Goal: Communication & Community: Answer question/provide support

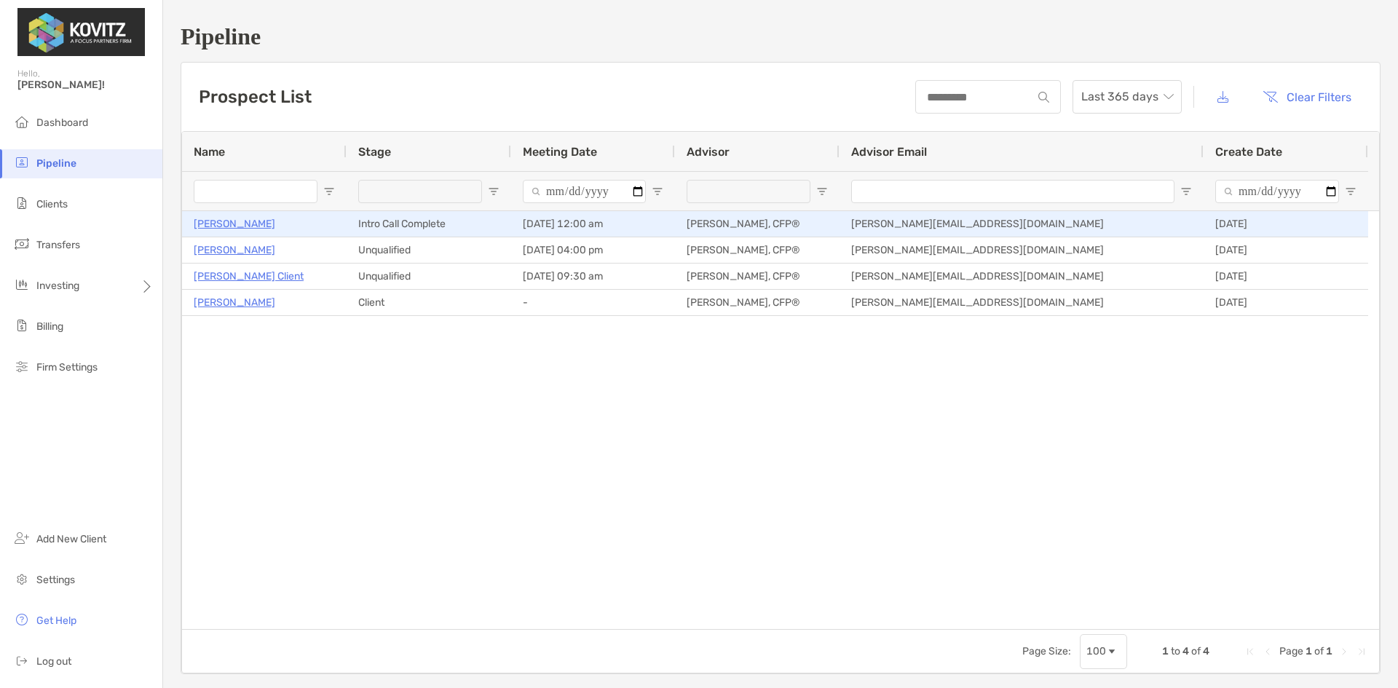
click at [224, 225] on p "[PERSON_NAME]" at bounding box center [235, 224] width 82 height 18
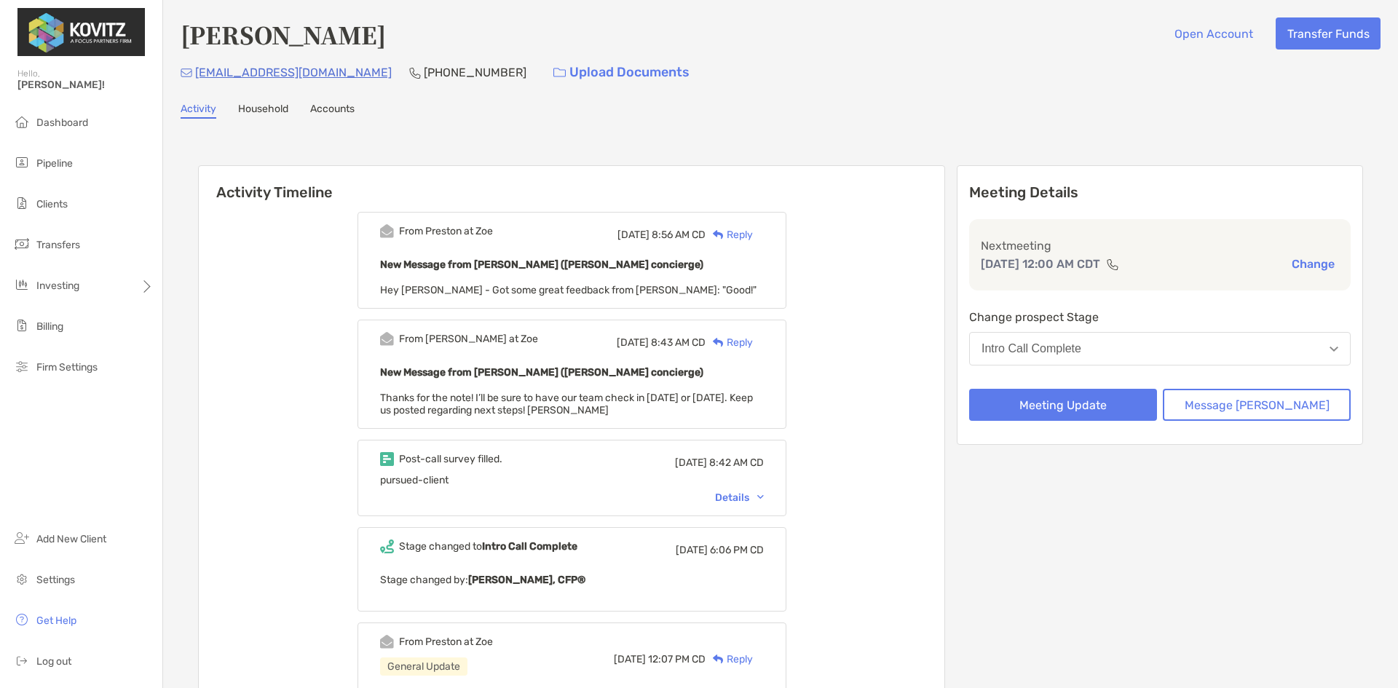
click at [1130, 358] on button "Intro Call Complete" at bounding box center [1160, 348] width 382 height 33
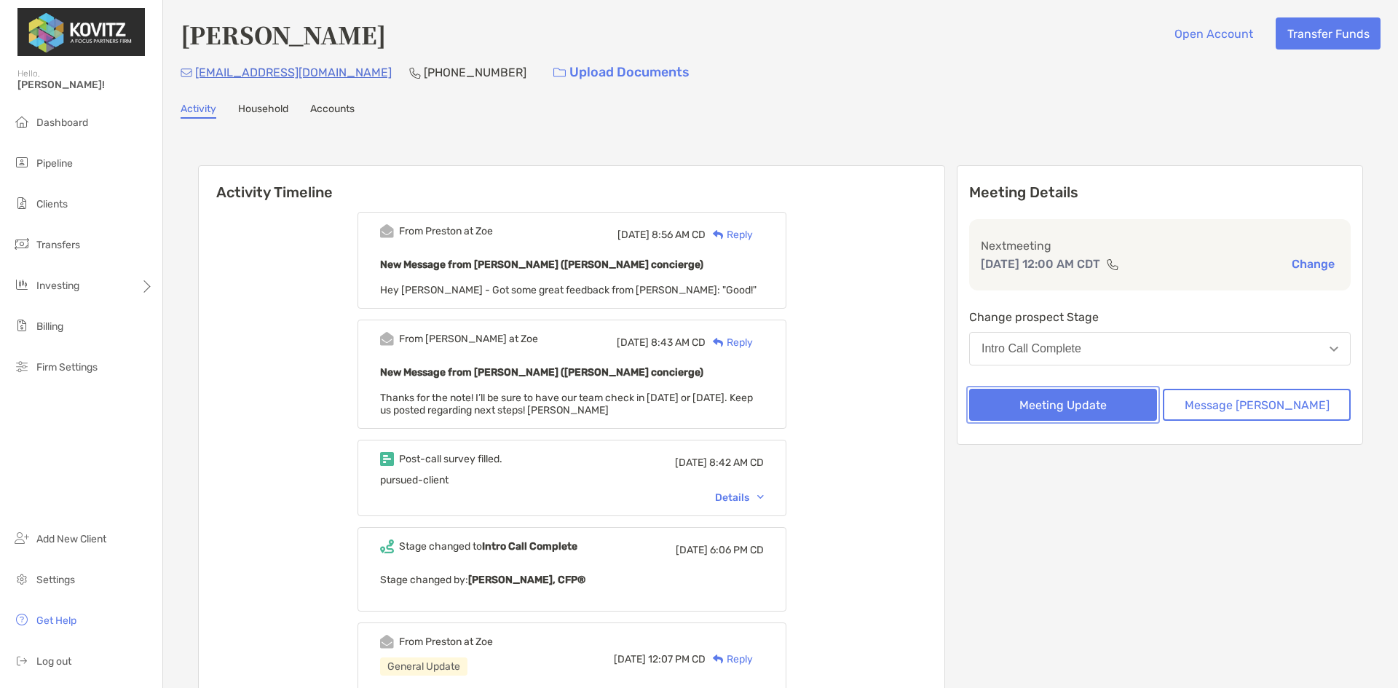
click at [1119, 410] on button "Meeting Update" at bounding box center [1063, 405] width 188 height 32
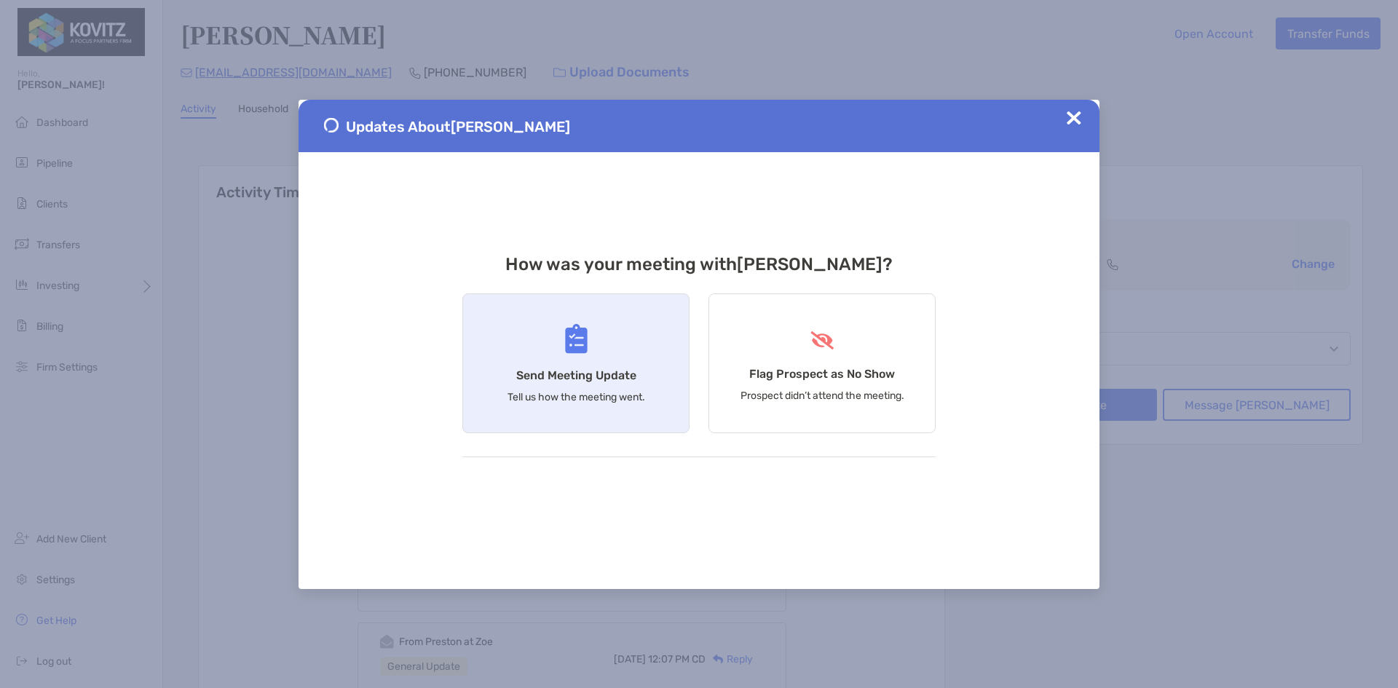
click at [591, 363] on div "Send Meeting Update Tell us how the meeting went." at bounding box center [575, 363] width 227 height 140
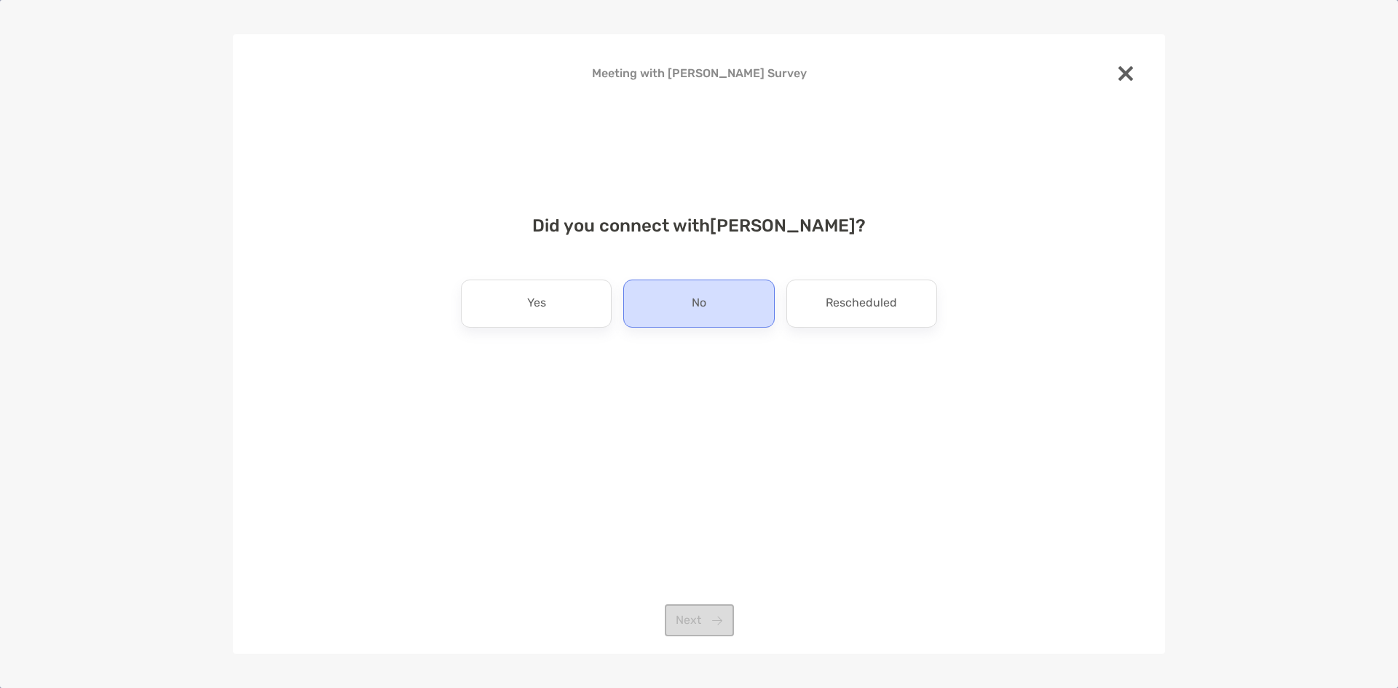
click at [680, 310] on div "No" at bounding box center [698, 304] width 151 height 48
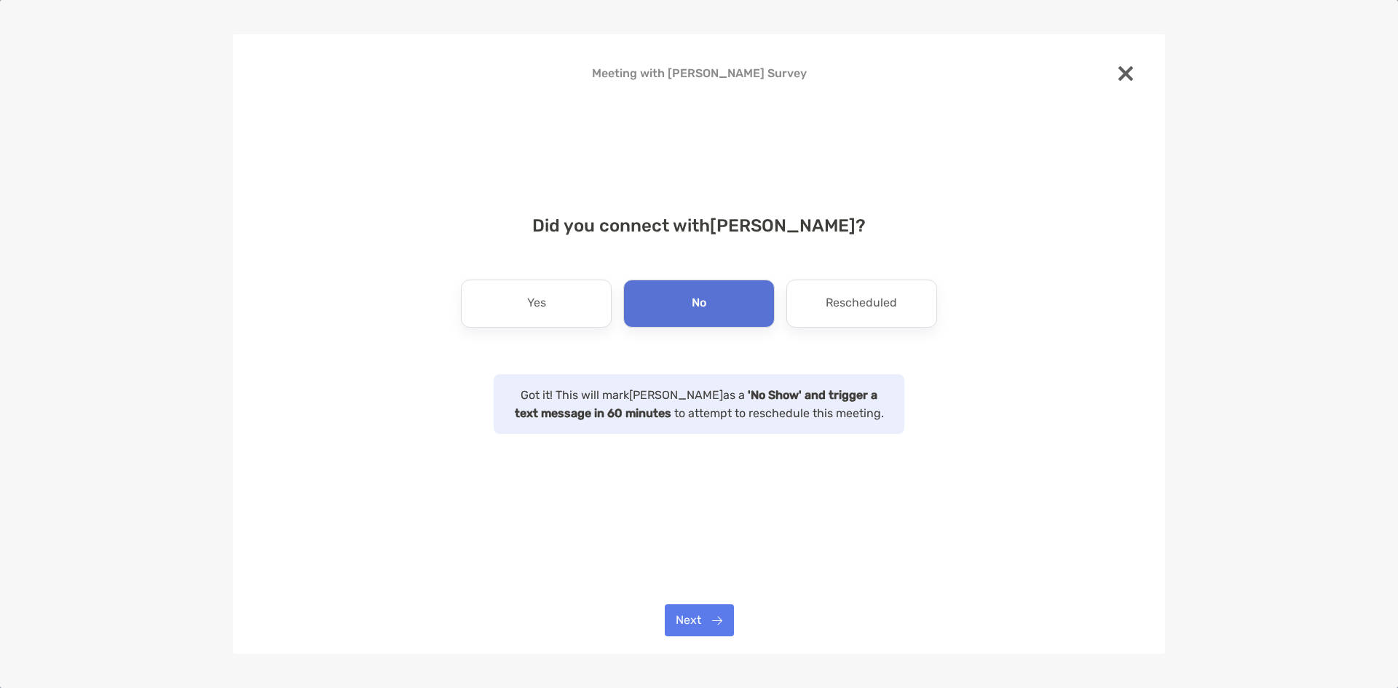
click at [1122, 76] on img at bounding box center [1126, 73] width 15 height 15
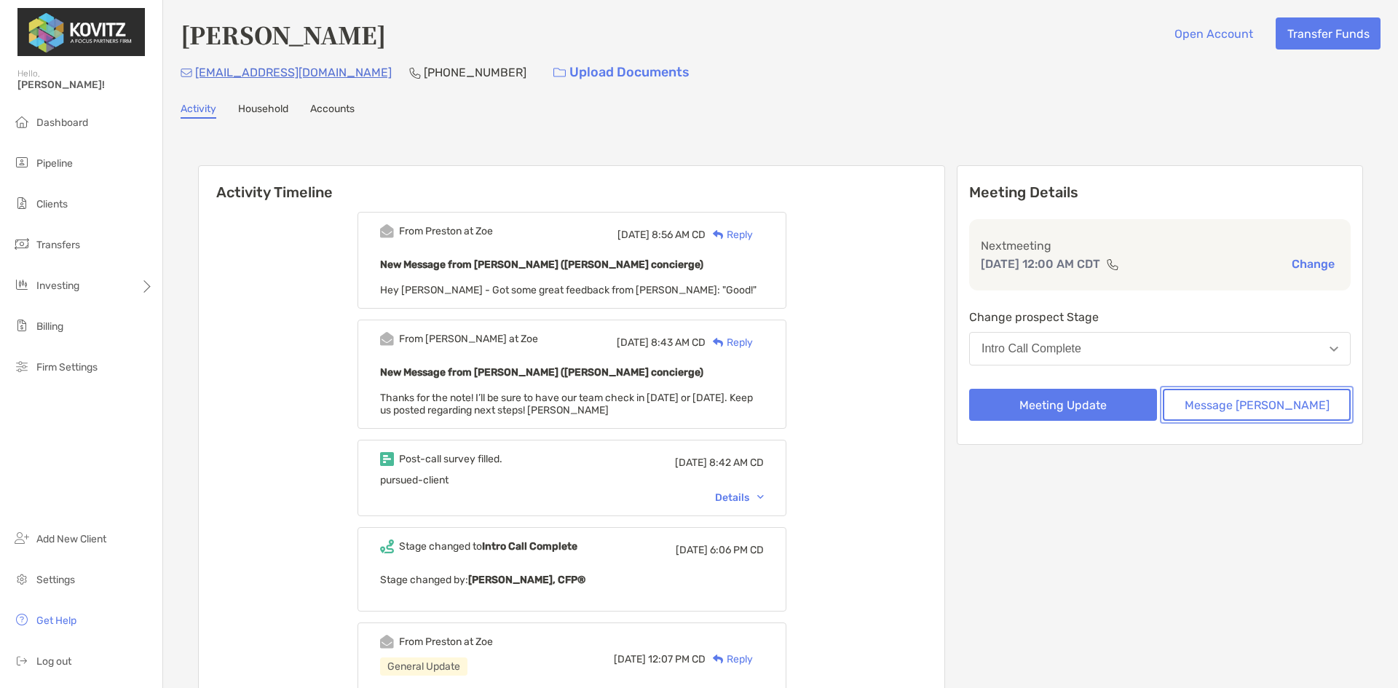
click at [1229, 407] on button "Message [PERSON_NAME]" at bounding box center [1257, 405] width 188 height 32
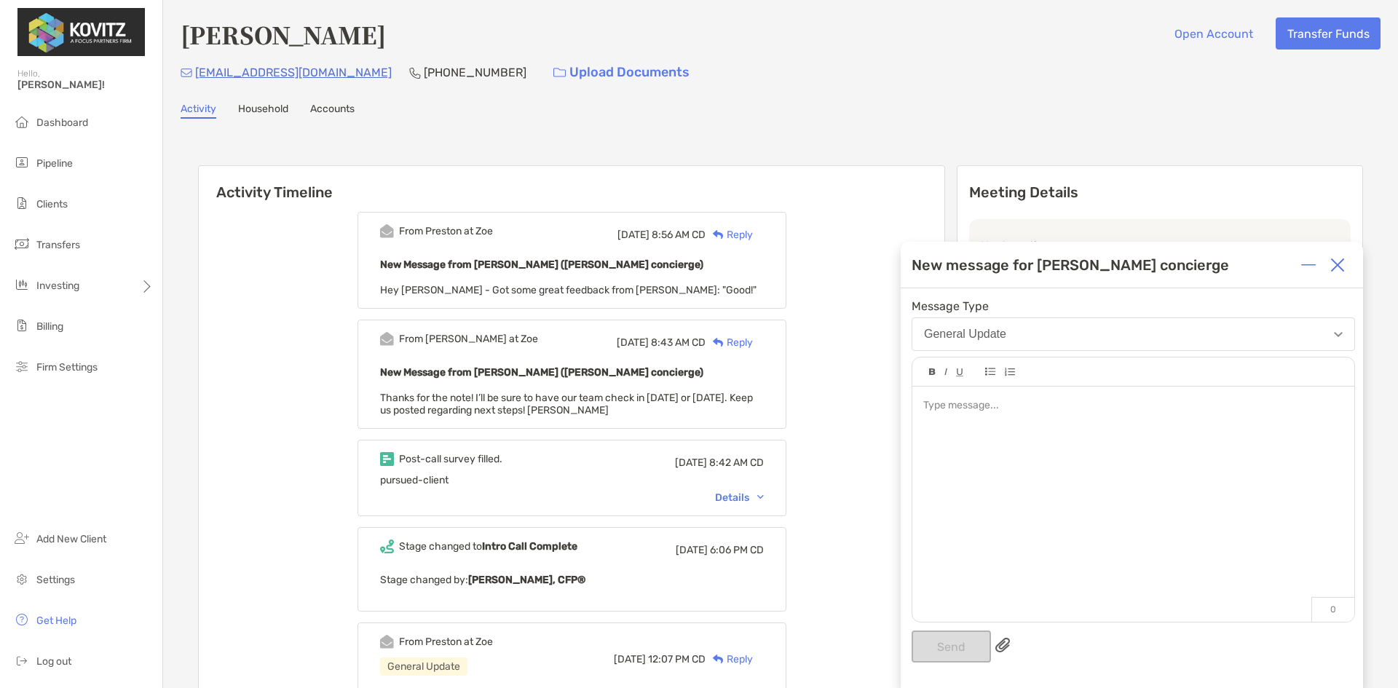
click at [977, 320] on button "General Update" at bounding box center [1134, 334] width 444 height 33
click at [932, 274] on div "New message for [PERSON_NAME] concierge" at bounding box center [1132, 265] width 462 height 47
drag, startPoint x: 970, startPoint y: 430, endPoint x: 977, endPoint y: 433, distance: 7.8
click at [970, 432] on div at bounding box center [1134, 497] width 442 height 221
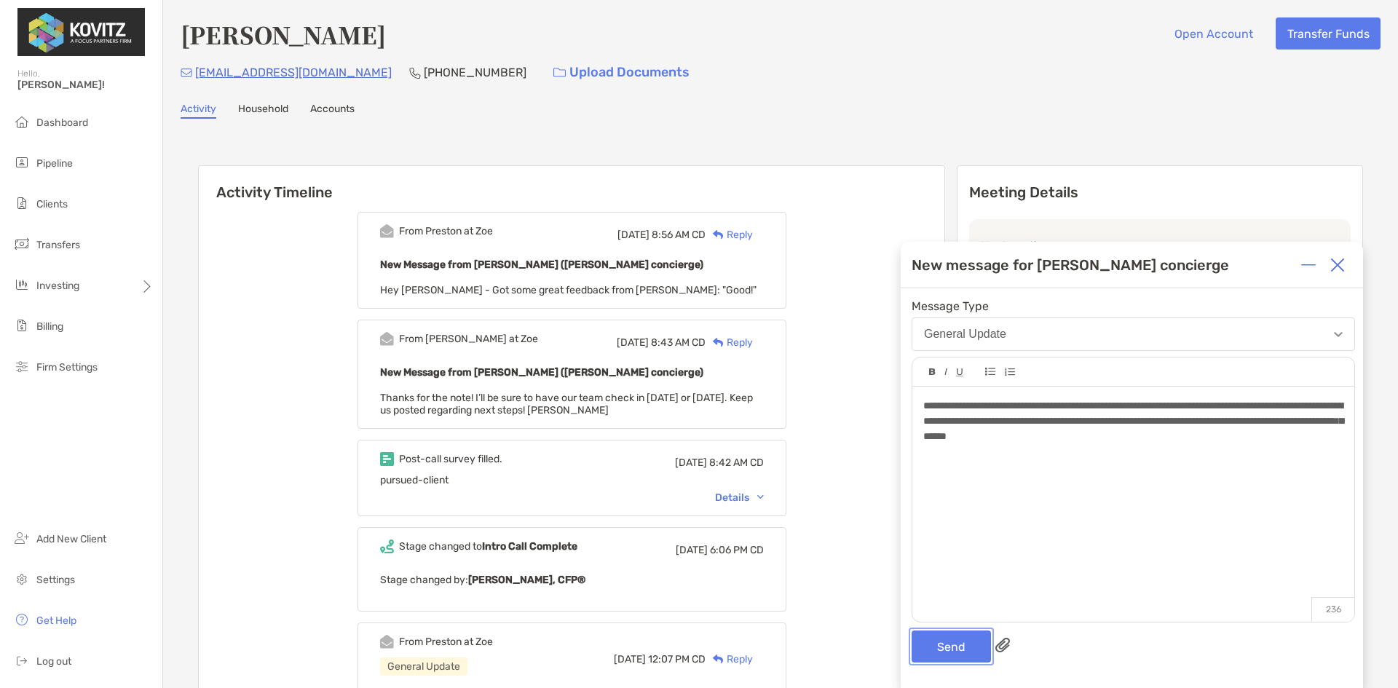
click at [945, 641] on button "Send" at bounding box center [951, 647] width 79 height 32
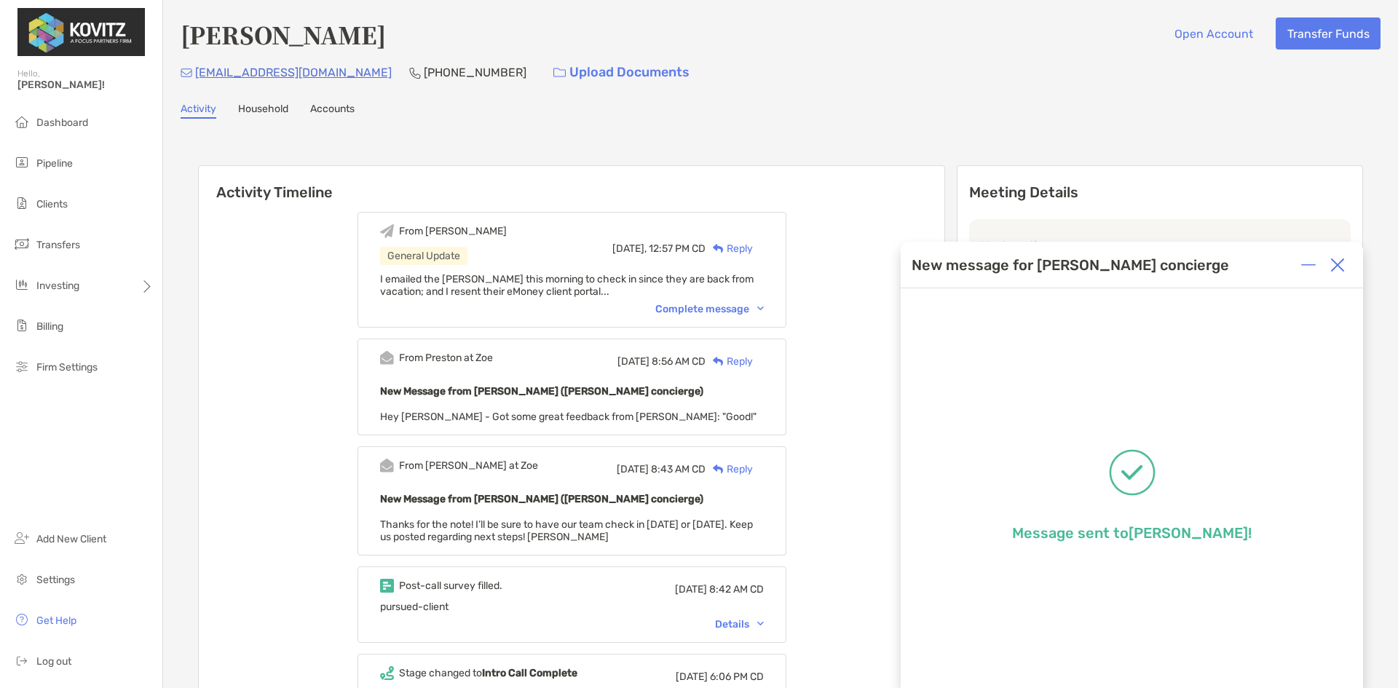
click at [588, 291] on div "I emailed the [PERSON_NAME] this morning to check in since they are back from v…" at bounding box center [572, 285] width 384 height 25
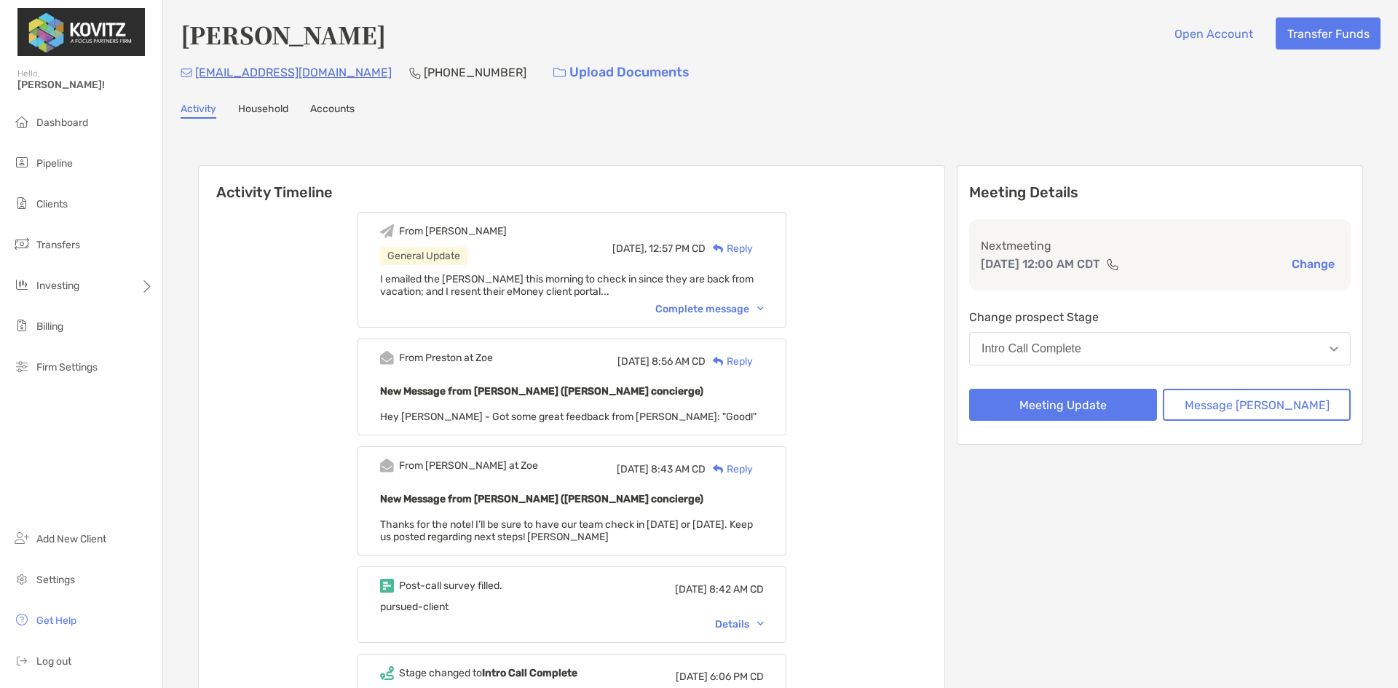
click at [746, 305] on div "Complete message" at bounding box center [709, 309] width 109 height 12
